Goal: Information Seeking & Learning: Learn about a topic

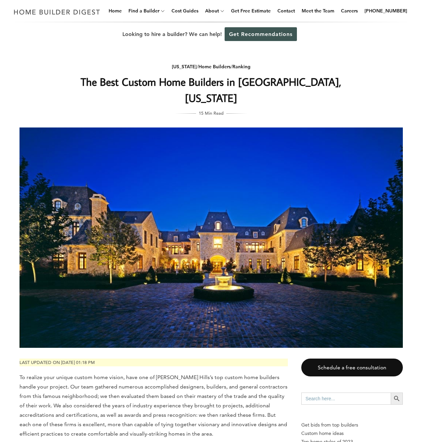
click at [169, 265] on img at bounding box center [211, 237] width 383 height 220
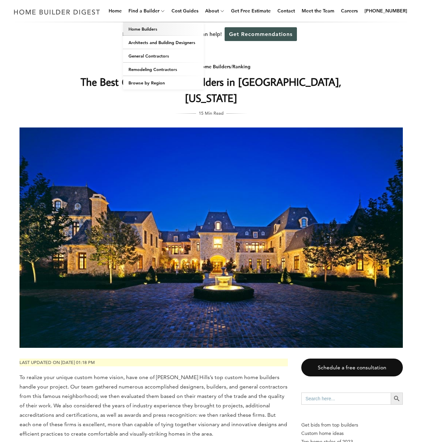
click at [157, 27] on link "Home Builders" at bounding box center [163, 28] width 81 height 13
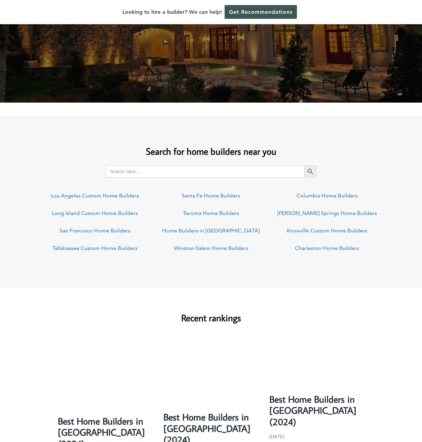
scroll to position [437, 0]
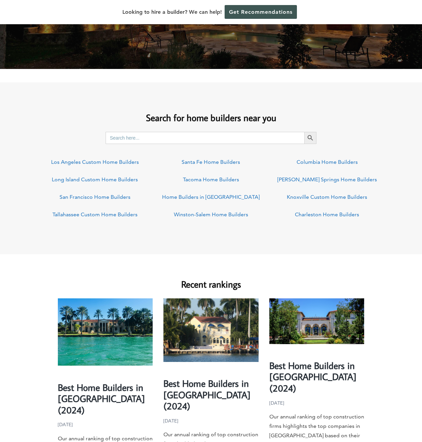
click at [103, 162] on link "Los Angeles Custom Home Builders" at bounding box center [95, 162] width 88 height 6
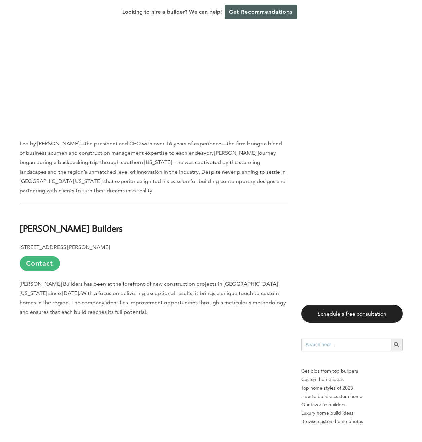
scroll to position [2489, 0]
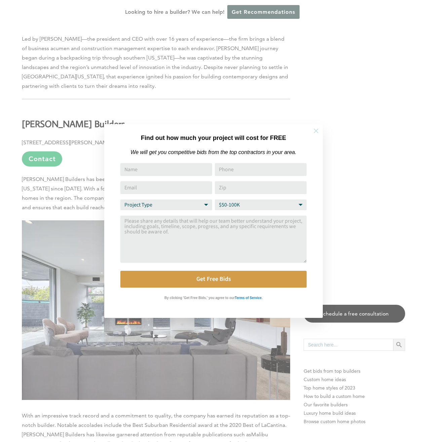
click at [313, 134] on icon at bounding box center [315, 130] width 7 height 7
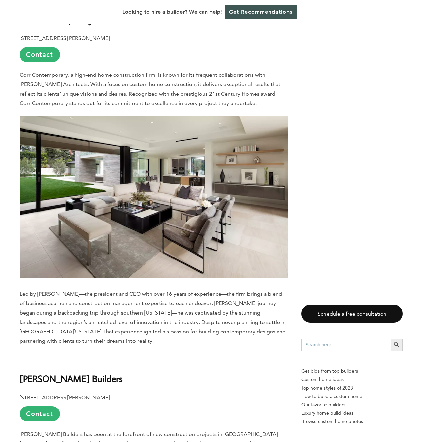
scroll to position [2085, 0]
